Goal: Task Accomplishment & Management: Manage account settings

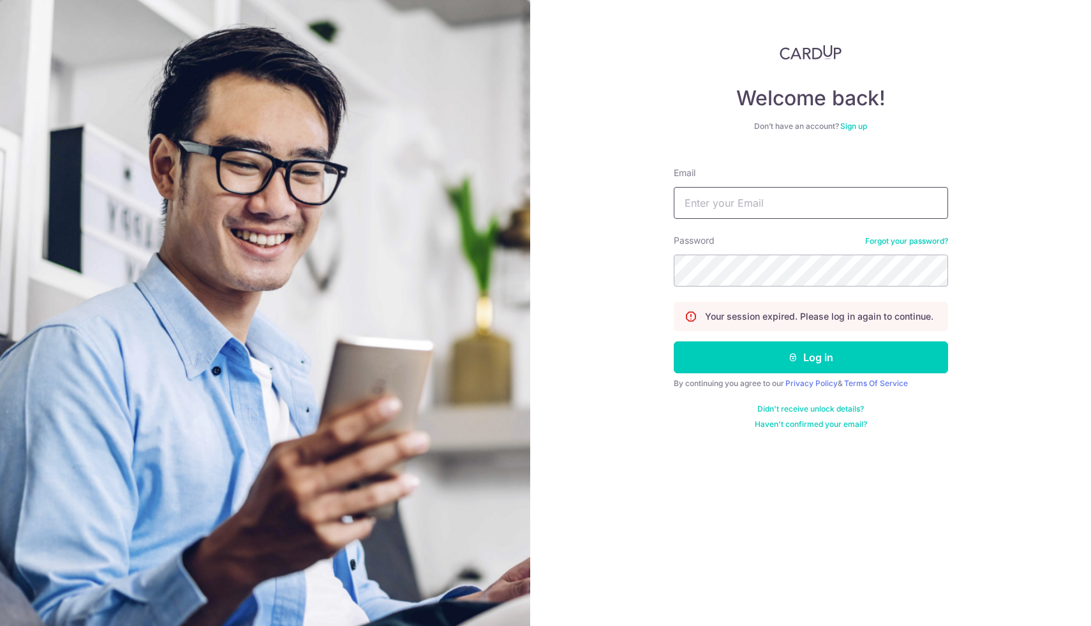
click at [881, 191] on input "Email" at bounding box center [811, 203] width 274 height 32
type input "[EMAIL_ADDRESS][DOMAIN_NAME]"
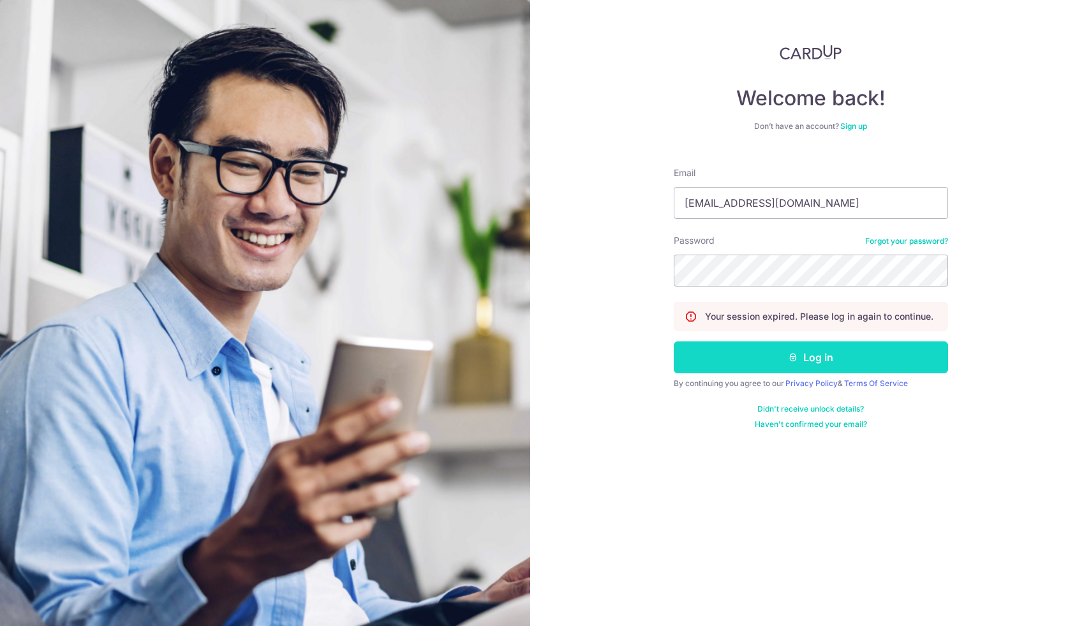
click at [818, 350] on button "Log in" at bounding box center [811, 357] width 274 height 32
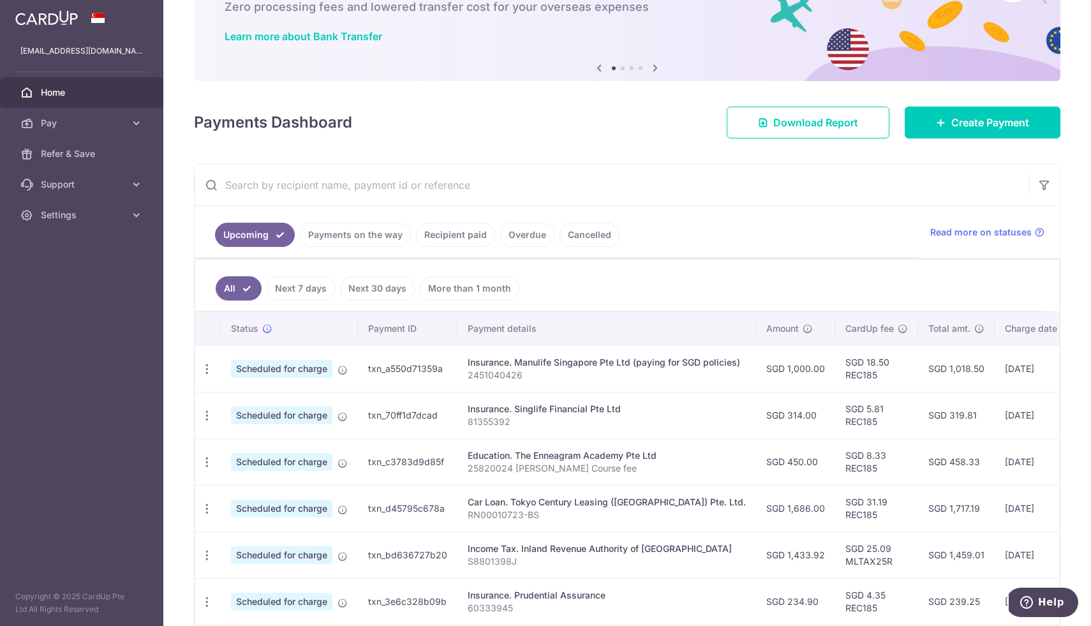
scroll to position [86, 0]
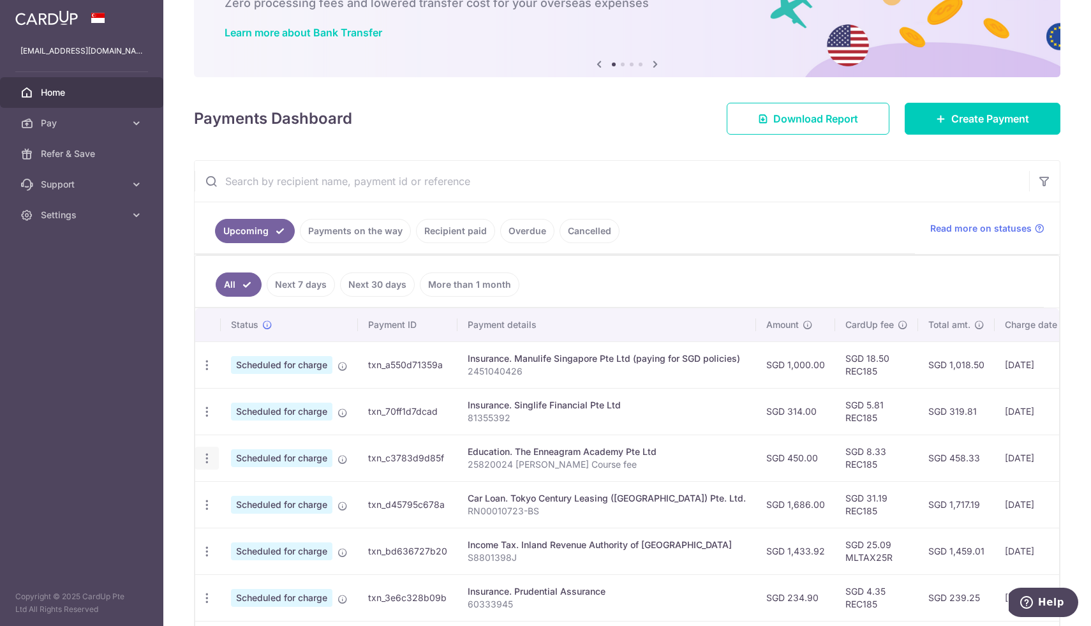
click at [209, 457] on icon "button" at bounding box center [206, 458] width 13 height 13
click at [263, 524] on span "Cancel payment" at bounding box center [274, 524] width 85 height 15
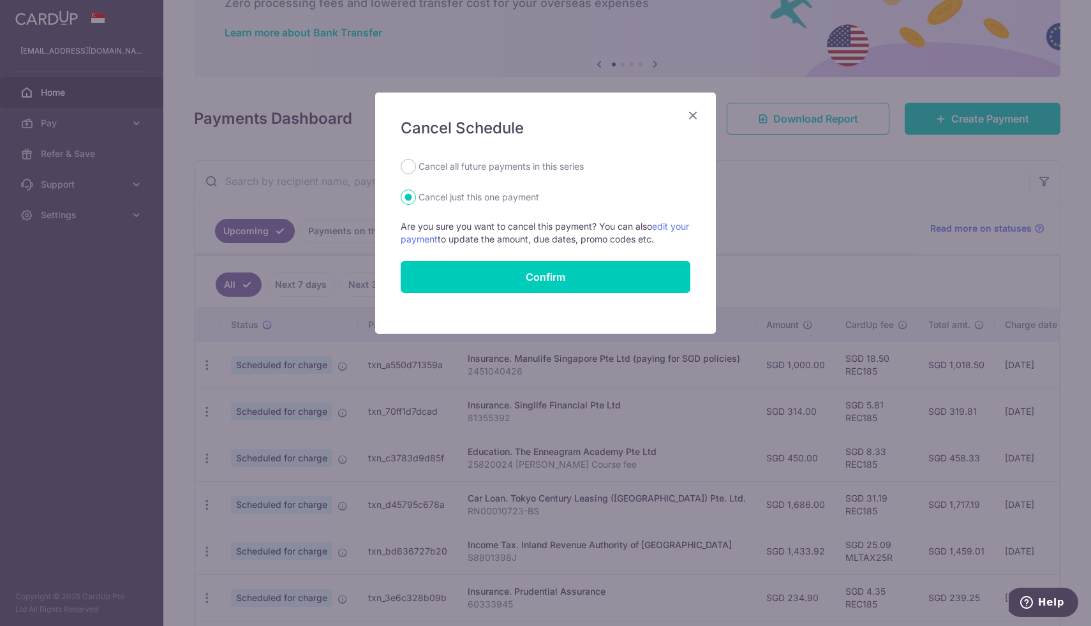
click at [521, 172] on label "Cancel all future payments in this series" at bounding box center [500, 166] width 165 height 15
click at [416, 172] on input "Cancel all future payments in this series" at bounding box center [408, 166] width 15 height 15
radio input "true"
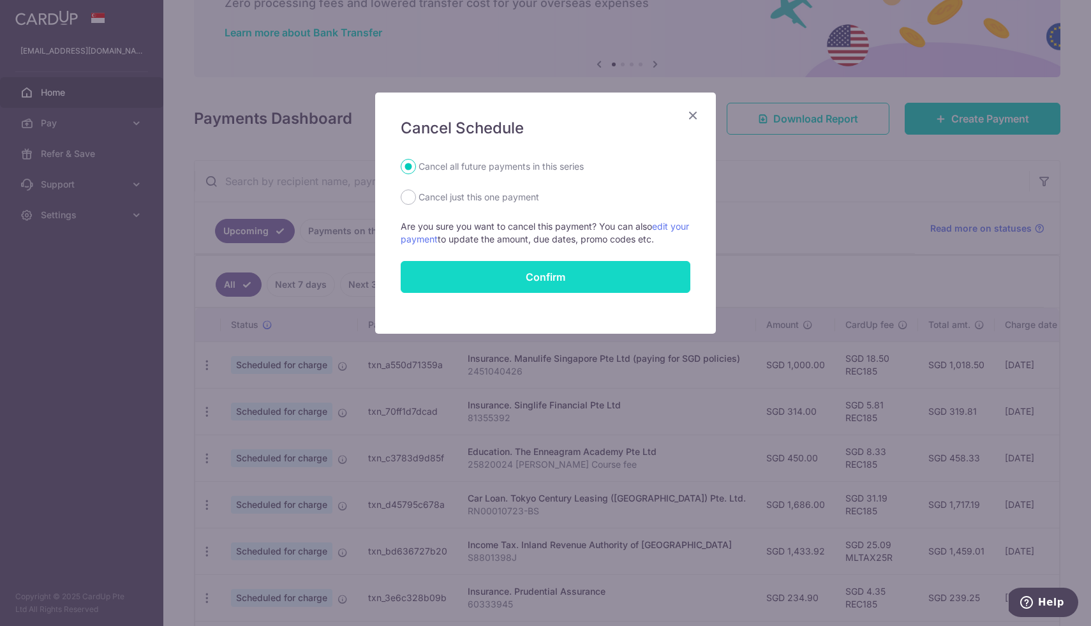
click at [503, 269] on button "Confirm" at bounding box center [546, 277] width 290 height 32
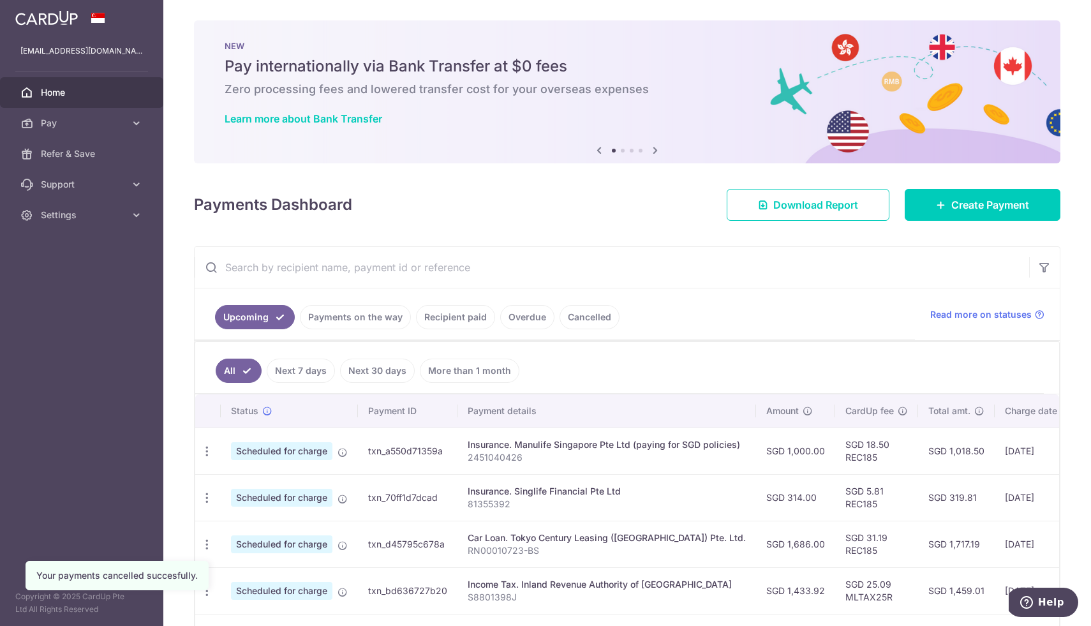
click at [459, 323] on link "Recipient paid" at bounding box center [455, 317] width 79 height 24
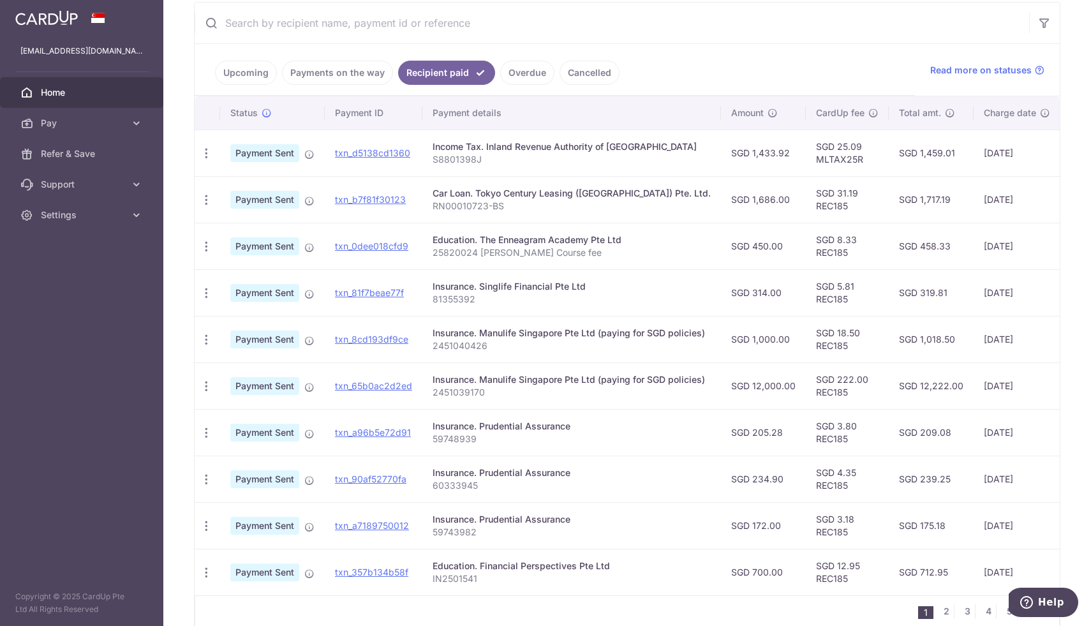
scroll to position [249, 0]
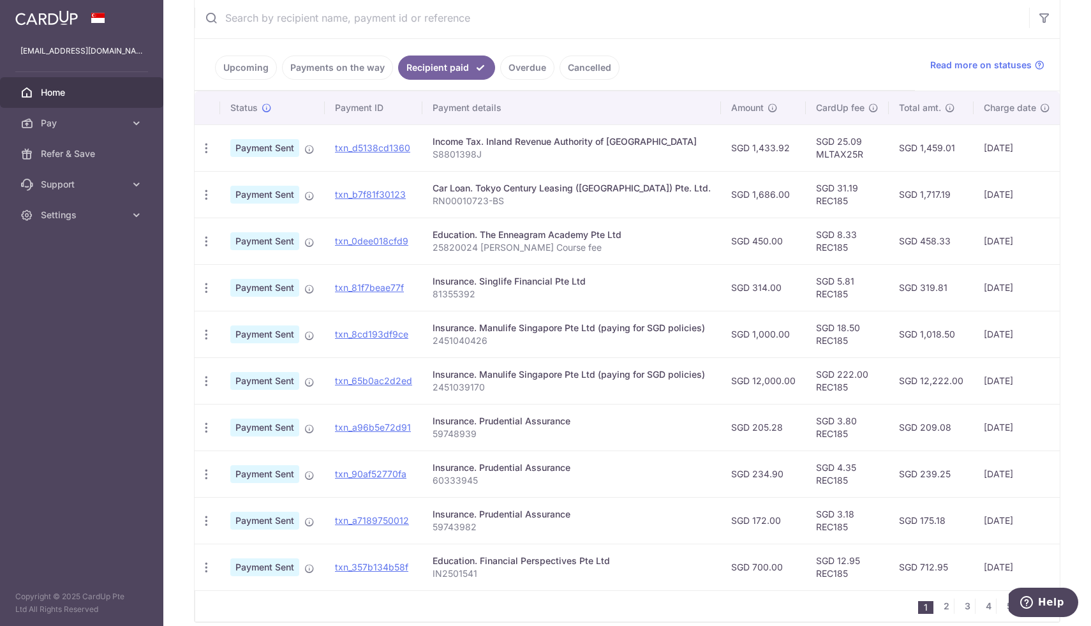
click at [519, 62] on link "Overdue" at bounding box center [527, 67] width 54 height 24
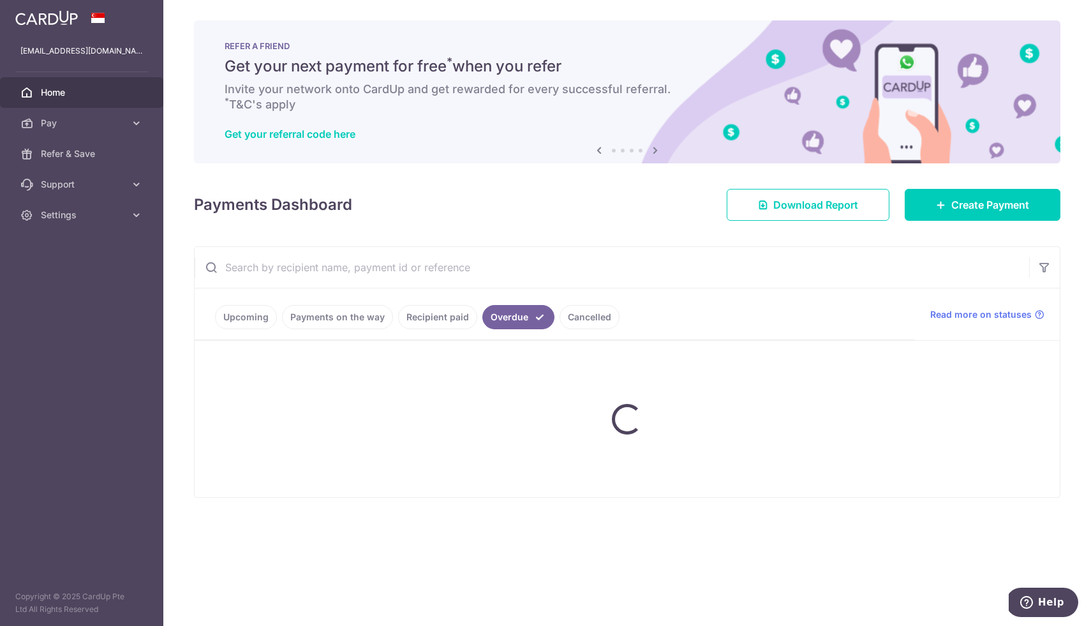
scroll to position [0, 0]
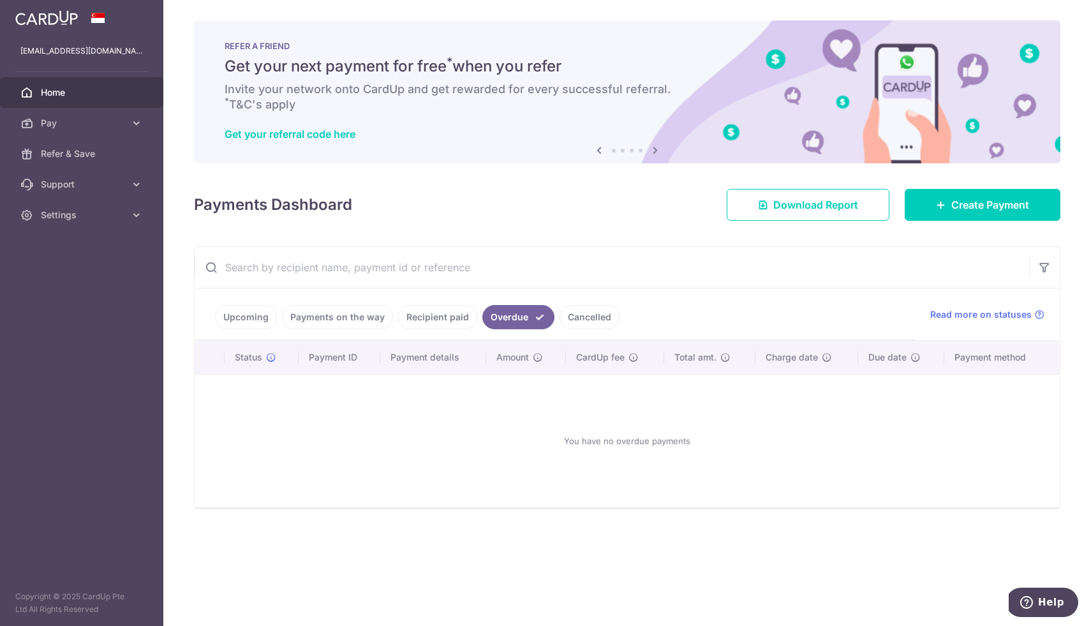
click at [430, 314] on link "Recipient paid" at bounding box center [437, 317] width 79 height 24
